Goal: Register for event/course

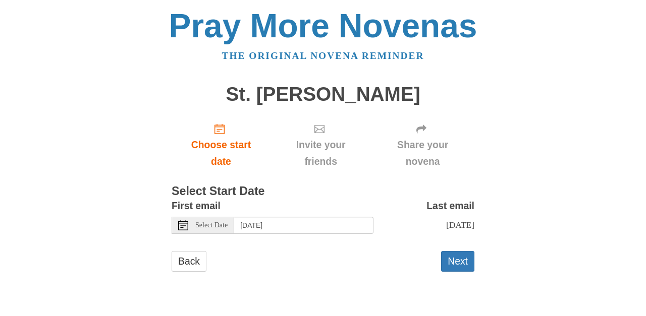
click at [209, 222] on span "Select Date" at bounding box center [211, 225] width 32 height 7
click at [329, 217] on input "Tuesday, August 26th" at bounding box center [303, 225] width 139 height 17
click at [340, 217] on input "Wednesday, August 27th" at bounding box center [303, 225] width 139 height 17
click at [325, 217] on input "Thursday, August 28th" at bounding box center [303, 225] width 139 height 17
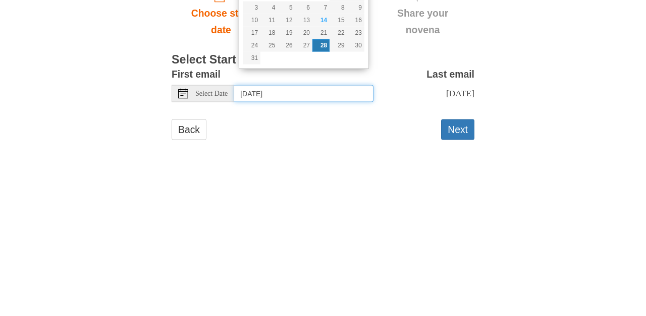
type input "Monday, August 25th"
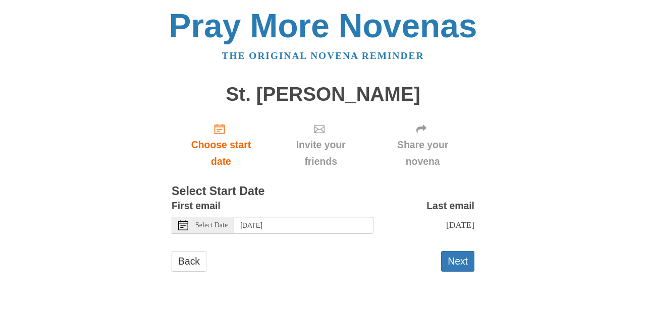
click at [460, 255] on button "Next" at bounding box center [457, 261] width 33 height 21
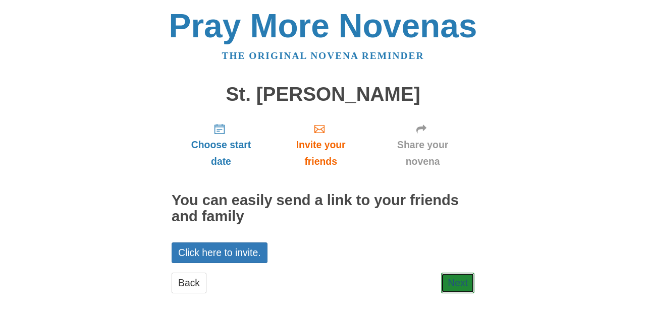
click at [455, 274] on link "Next" at bounding box center [457, 283] width 33 height 21
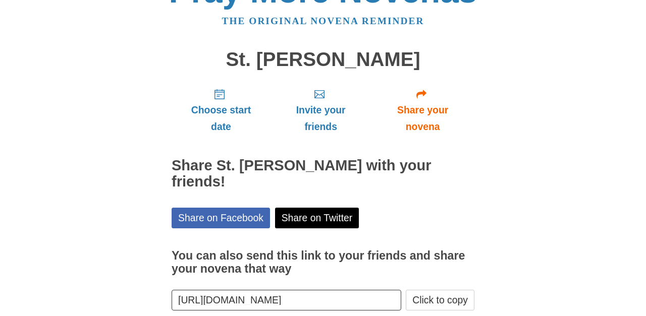
scroll to position [57, 0]
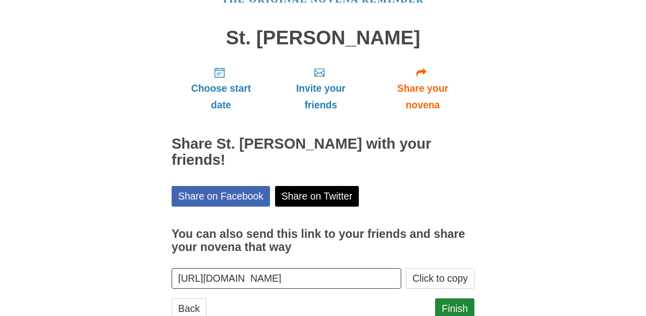
click at [456, 268] on button "Click to copy" at bounding box center [440, 278] width 69 height 21
click at [452, 299] on link "Finish" at bounding box center [454, 309] width 39 height 21
